Goal: Task Accomplishment & Management: Manage account settings

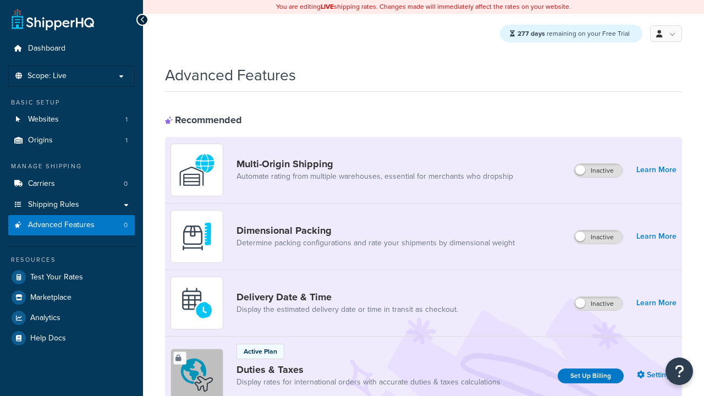
scroll to position [491, 0]
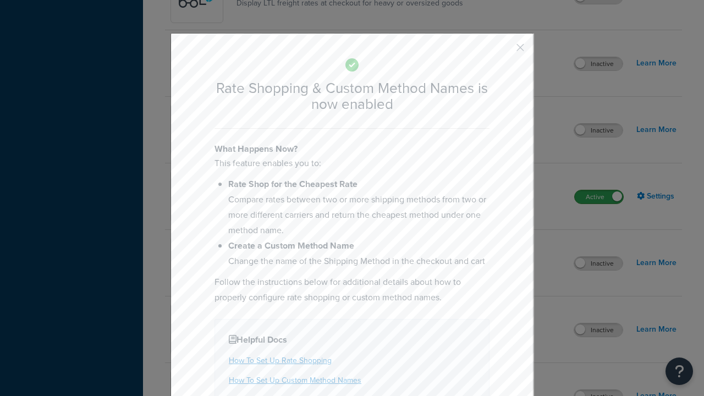
scroll to position [0, 0]
click at [504, 51] on button "button" at bounding box center [504, 51] width 3 height 3
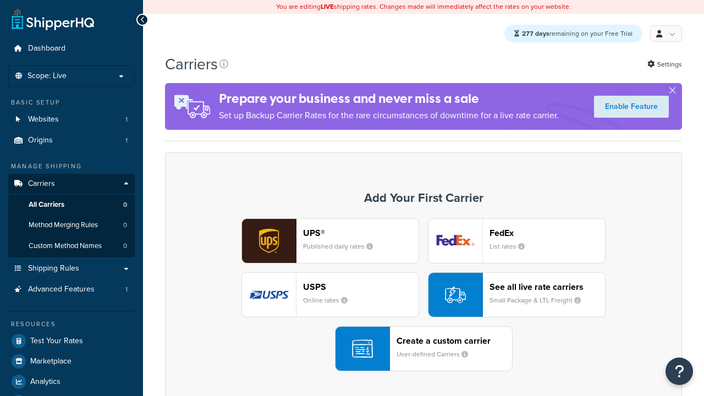
click at [424, 295] on div "UPS® Published daily rates FedEx List rates USPS Online rates See all live rate…" at bounding box center [424, 294] width 494 height 153
click at [517, 295] on div "See all live rate carriers Small Package & LTL Freight" at bounding box center [548, 295] width 116 height 26
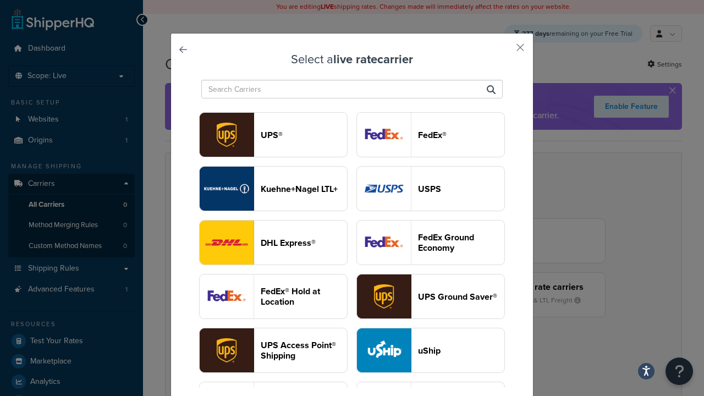
click at [431, 184] on header "USPS" at bounding box center [461, 189] width 86 height 10
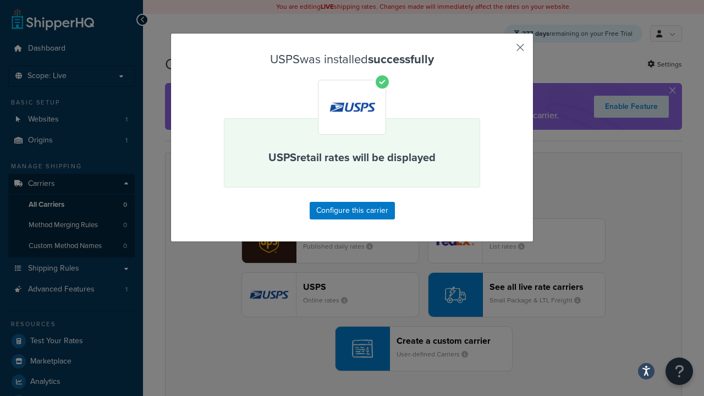
click at [504, 51] on button "button" at bounding box center [504, 51] width 3 height 3
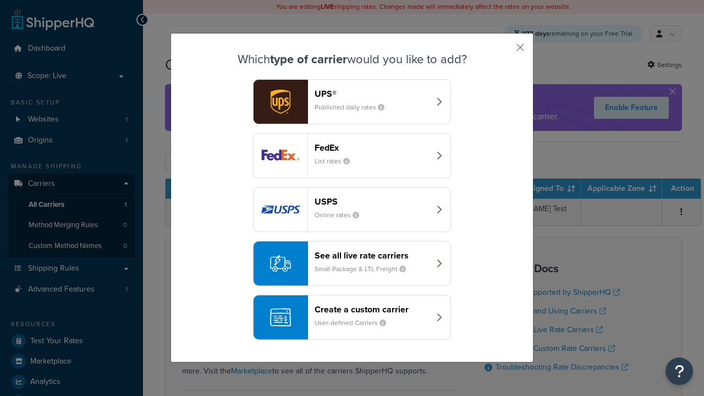
click at [352, 264] on div "See all live rate carriers Small Package & LTL Freight" at bounding box center [372, 263] width 115 height 26
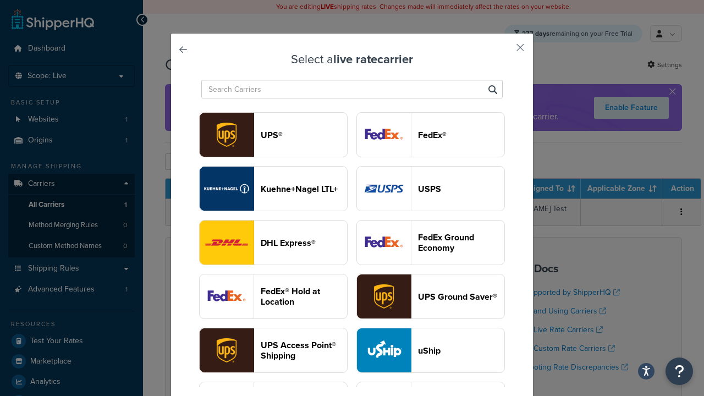
click at [431, 135] on header "FedEx®" at bounding box center [461, 135] width 86 height 10
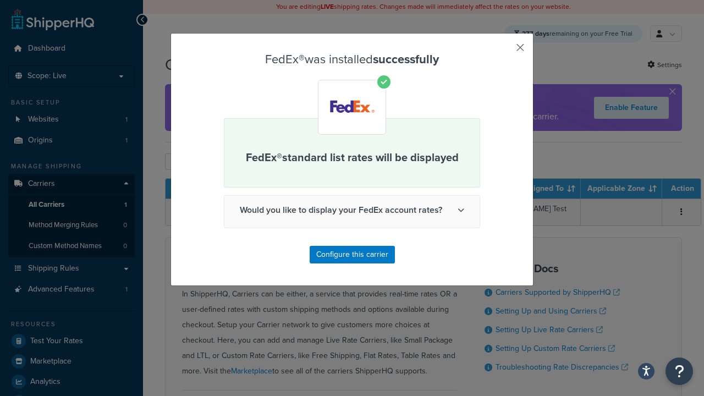
click at [504, 51] on button "button" at bounding box center [504, 51] width 3 height 3
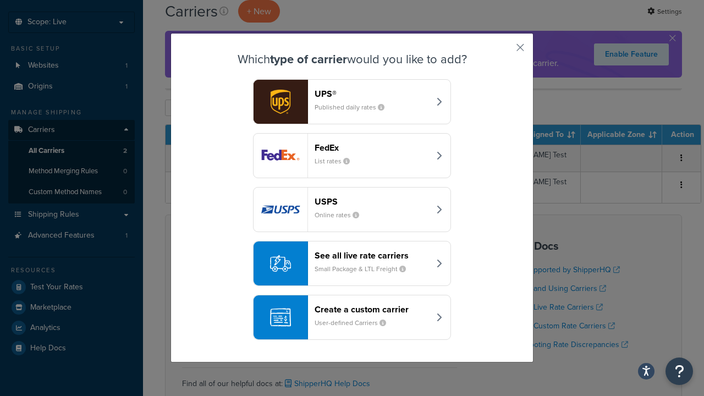
click at [352, 264] on div "See all live rate carriers Small Package & LTL Freight" at bounding box center [372, 263] width 115 height 26
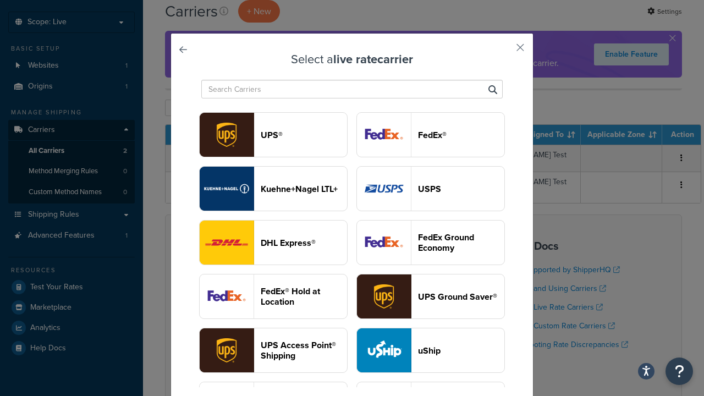
click at [304, 135] on header "UPS®" at bounding box center [304, 135] width 86 height 10
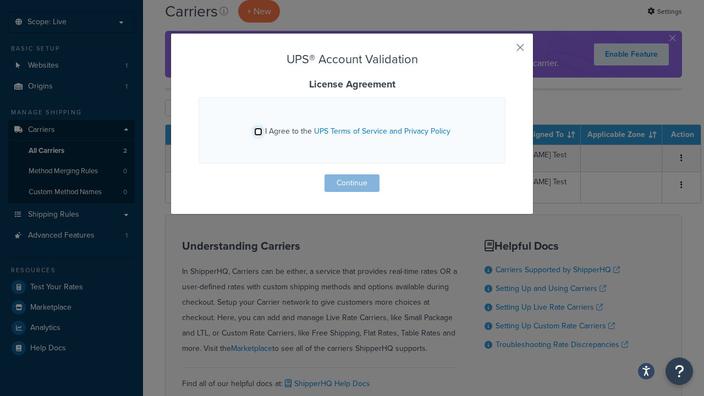
click at [259, 132] on input "I Agree to the UPS Terms of Service and Privacy Policy" at bounding box center [258, 132] width 8 height 8
checkbox input "true"
click at [352, 183] on button "Continue" at bounding box center [352, 183] width 55 height 18
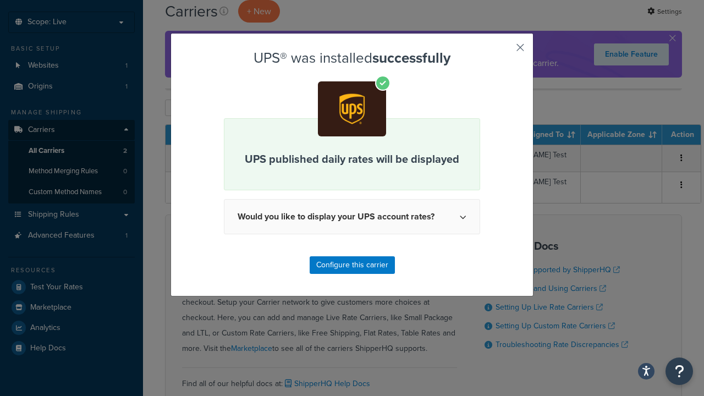
click at [504, 51] on button "button" at bounding box center [504, 51] width 3 height 3
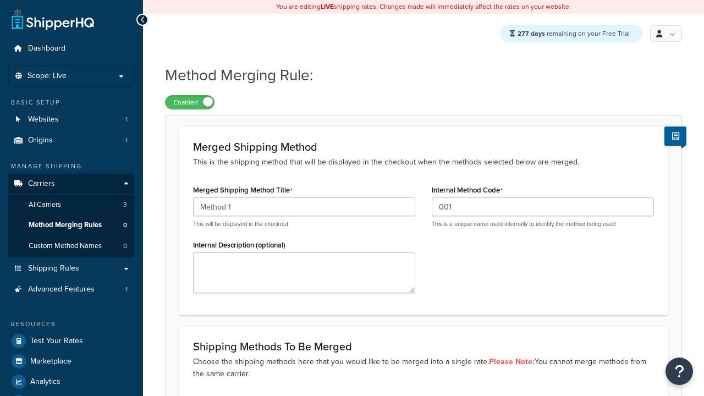
scroll to position [178, 0]
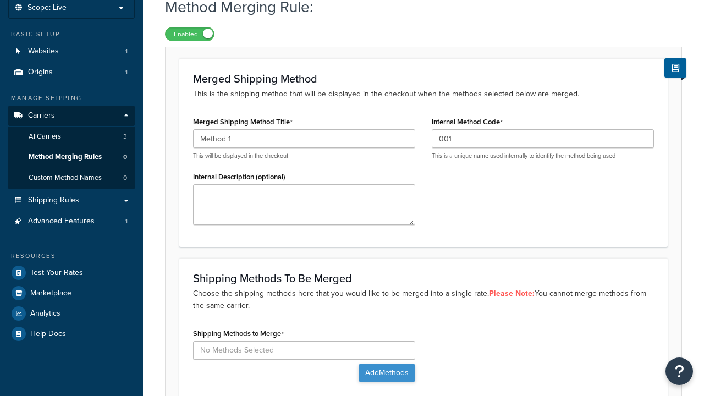
type input "001"
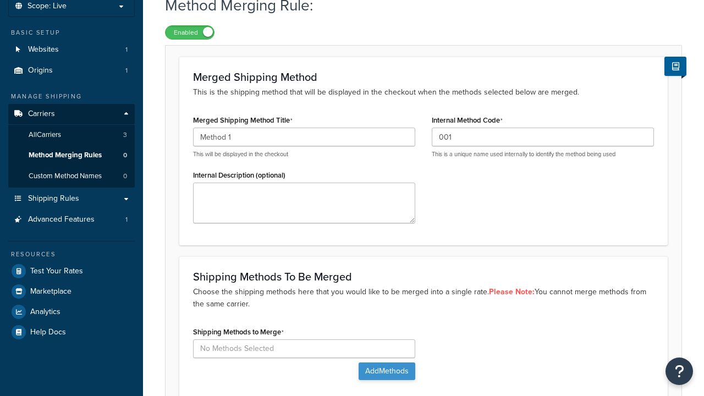
click at [386, 363] on button "Add Methods" at bounding box center [387, 372] width 57 height 18
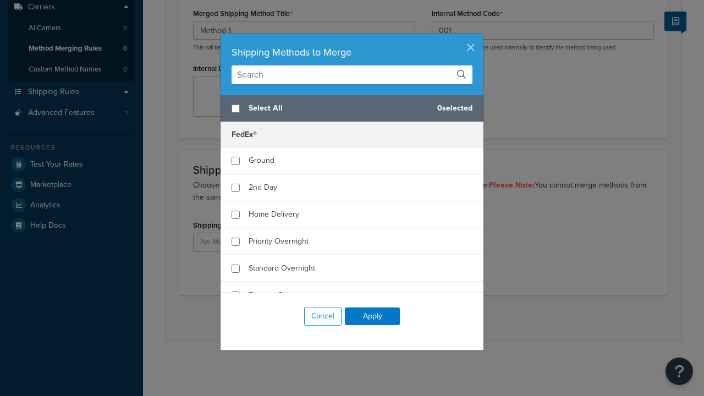
scroll to position [0, 0]
click at [261, 161] on span "Ground" at bounding box center [262, 161] width 26 height 12
checkbox input "true"
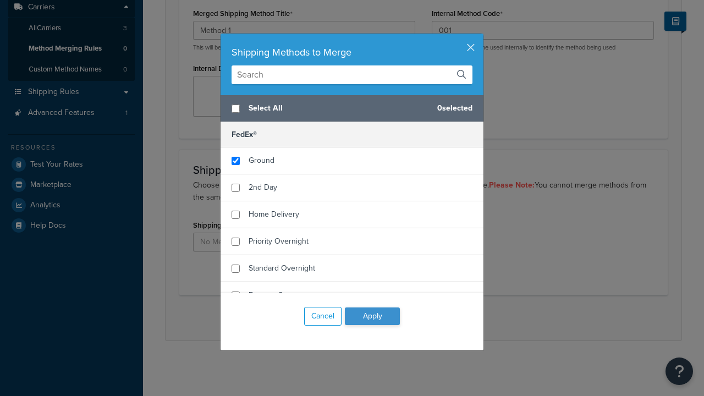
click at [373, 316] on button "Apply" at bounding box center [372, 317] width 55 height 18
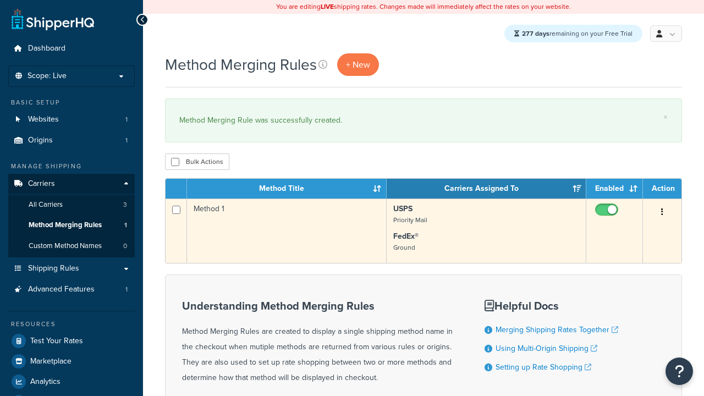
click at [663, 214] on icon "button" at bounding box center [662, 212] width 2 height 8
click at [0, 0] on link "Edit" at bounding box center [0, 0] width 0 height 0
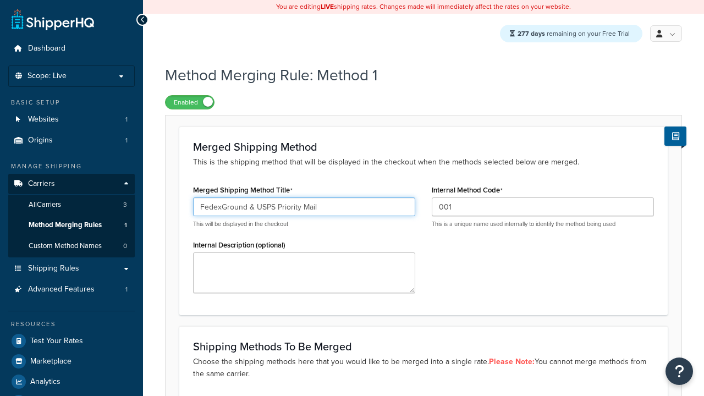
scroll to position [283, 0]
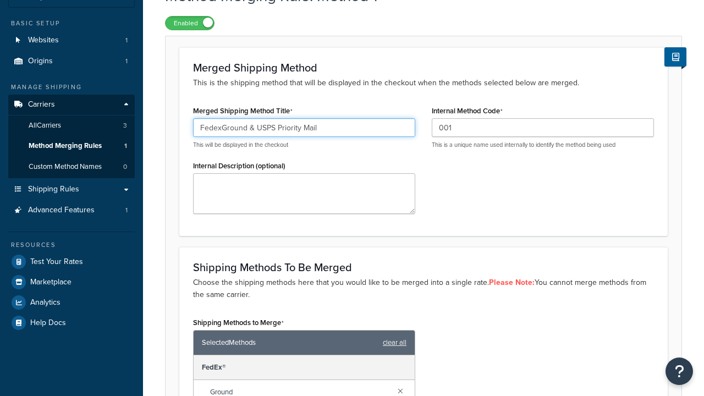
type input "FedexGround & USPS Priority Mail"
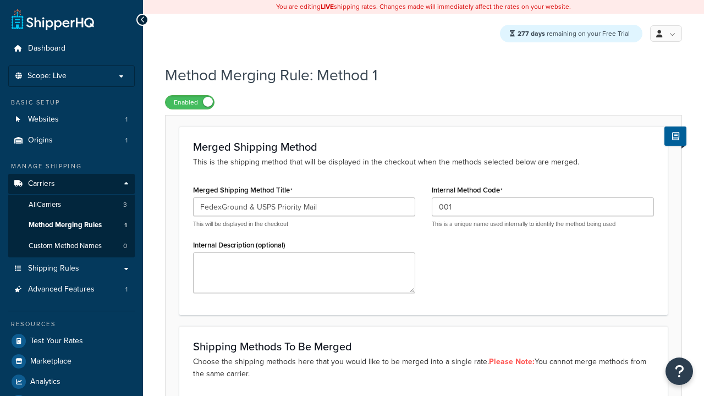
scroll to position [0, 0]
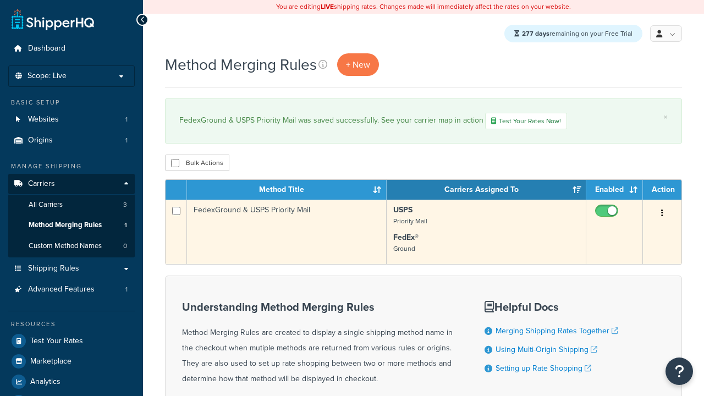
click at [663, 215] on icon "button" at bounding box center [662, 213] width 2 height 8
click at [0, 0] on link "Duplicate" at bounding box center [0, 0] width 0 height 0
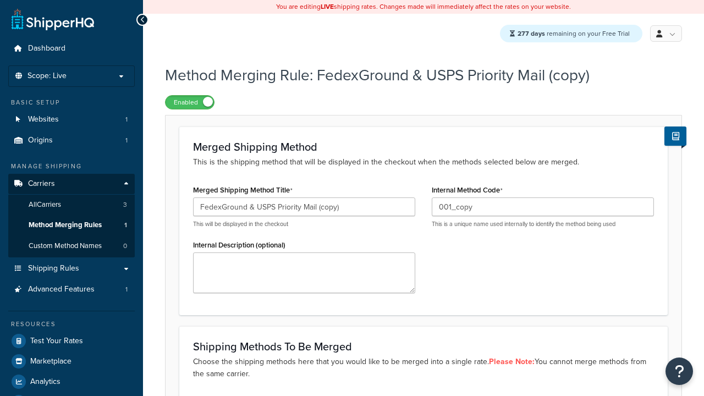
scroll to position [178, 0]
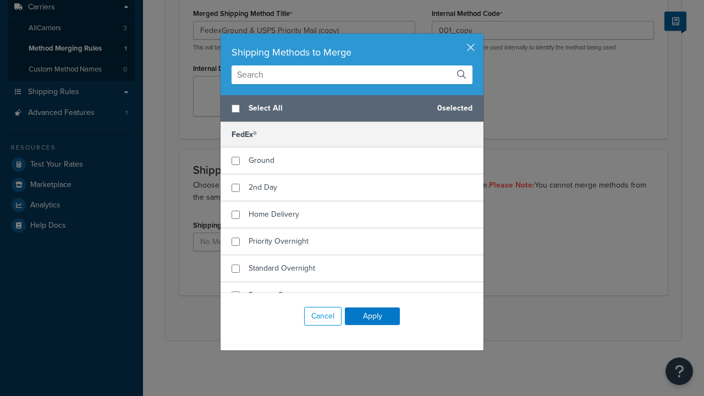
scroll to position [0, 0]
click at [273, 215] on span "Home Delivery" at bounding box center [274, 215] width 51 height 12
checkbox input "true"
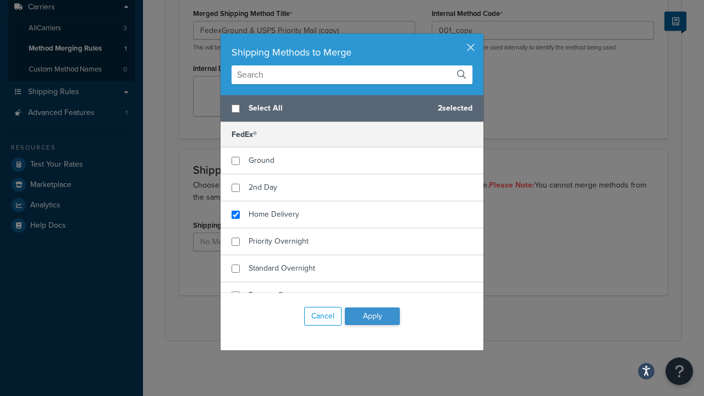
click at [373, 316] on button "Apply" at bounding box center [372, 317] width 55 height 18
click at [417, 318] on button "Save" at bounding box center [418, 318] width 30 height 18
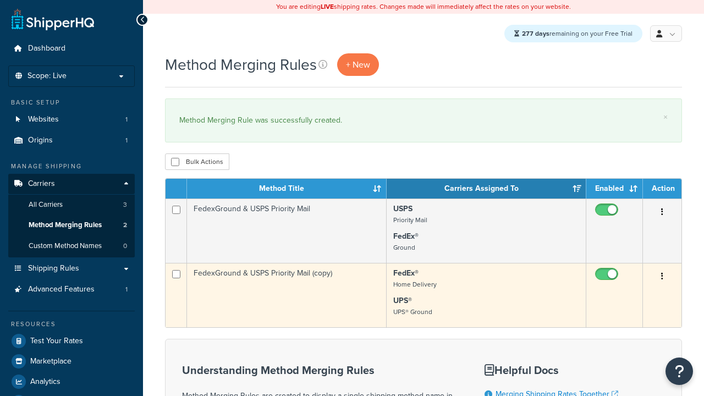
click at [663, 278] on icon "button" at bounding box center [662, 276] width 2 height 8
click at [0, 0] on link "Delete" at bounding box center [0, 0] width 0 height 0
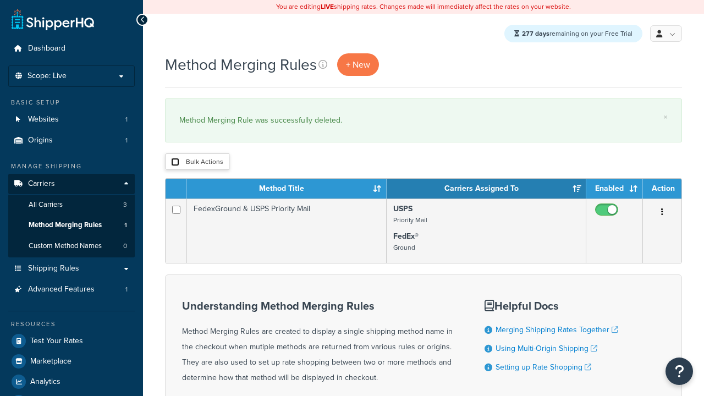
click at [175, 163] on input "checkbox" at bounding box center [175, 162] width 8 height 8
checkbox input "true"
click at [0, 0] on button "Delete" at bounding box center [0, 0] width 0 height 0
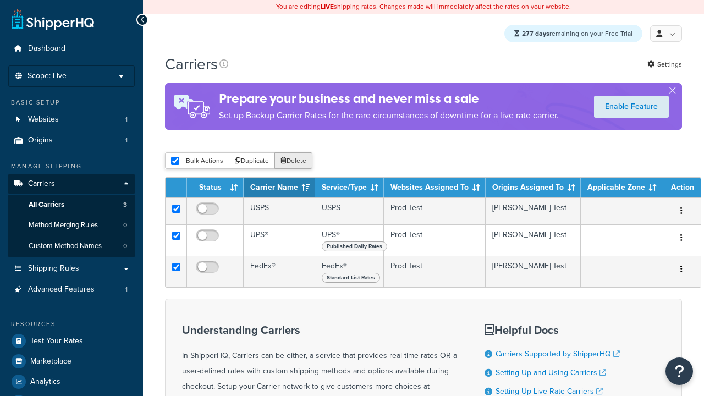
click at [293, 163] on button "Delete" at bounding box center [294, 160] width 38 height 17
